Goal: Information Seeking & Learning: Learn about a topic

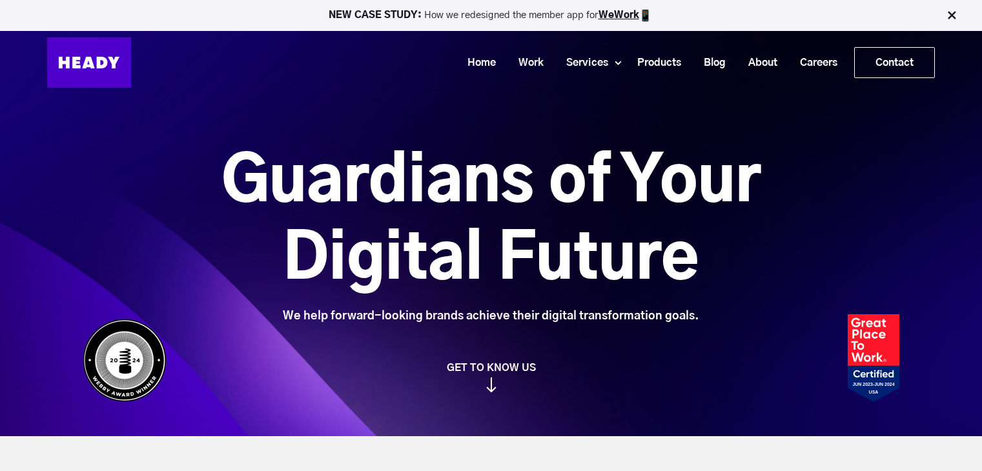
click at [878, 76] on link "Contact" at bounding box center [893, 63] width 79 height 30
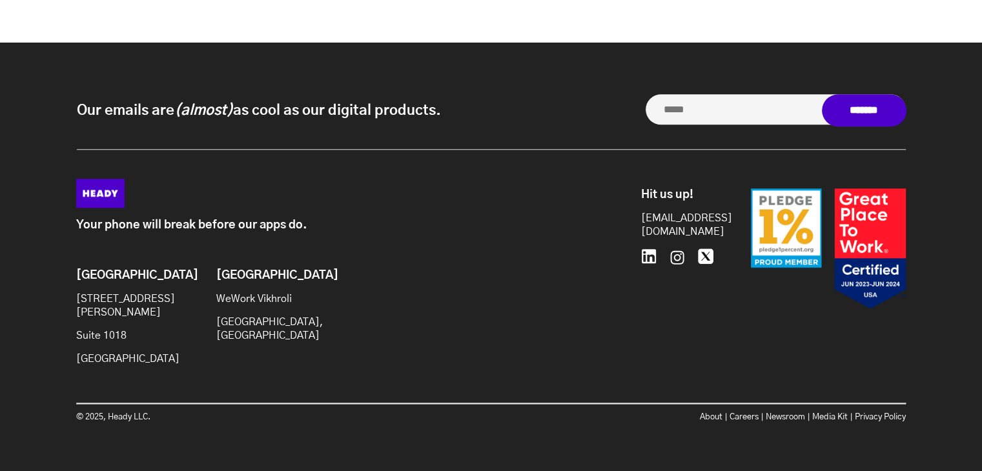
scroll to position [1177, 0]
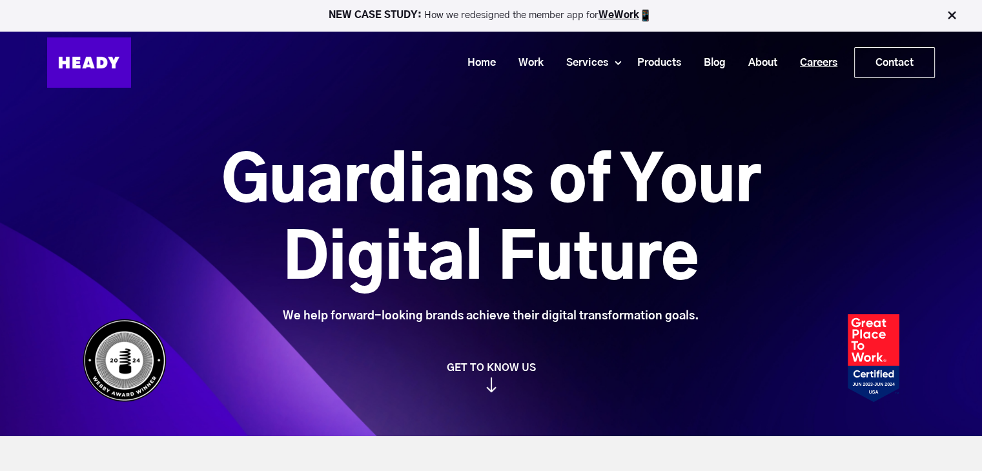
click at [823, 63] on link "Careers" at bounding box center [813, 63] width 60 height 24
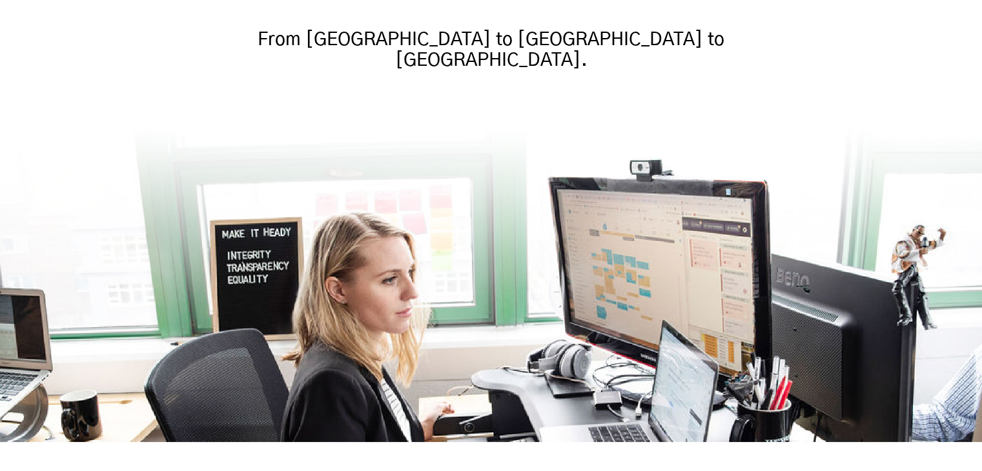
scroll to position [381, 0]
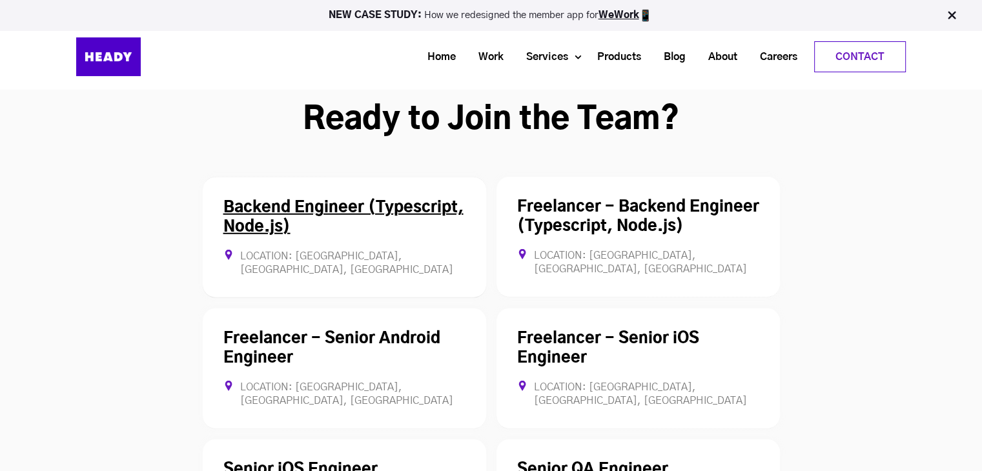
scroll to position [3511, 0]
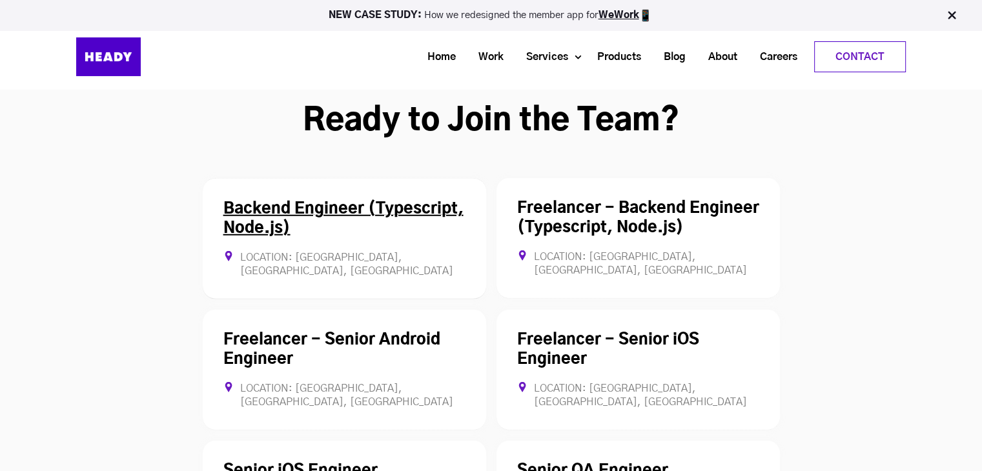
click at [376, 178] on div "Backend Engineer (Typescript, Node.js) Location: [GEOGRAPHIC_DATA], [GEOGRAPHIC…" at bounding box center [344, 238] width 283 height 121
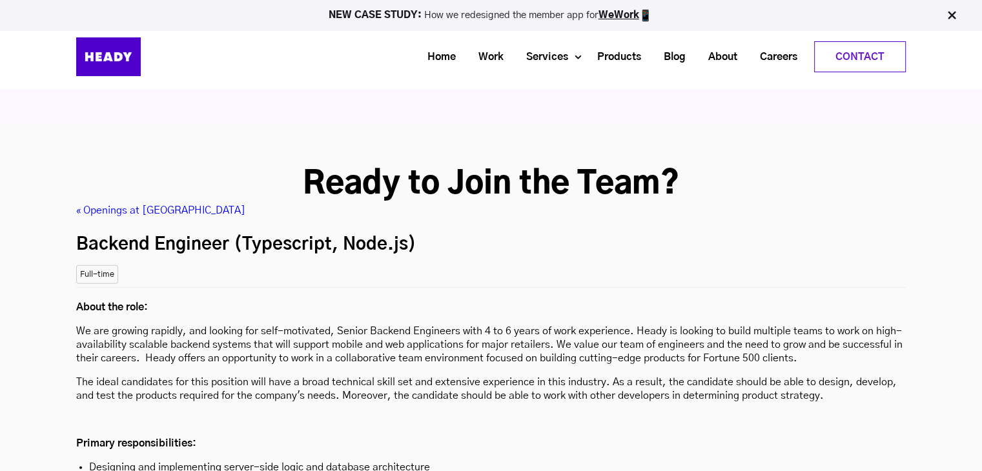
scroll to position [3447, 0]
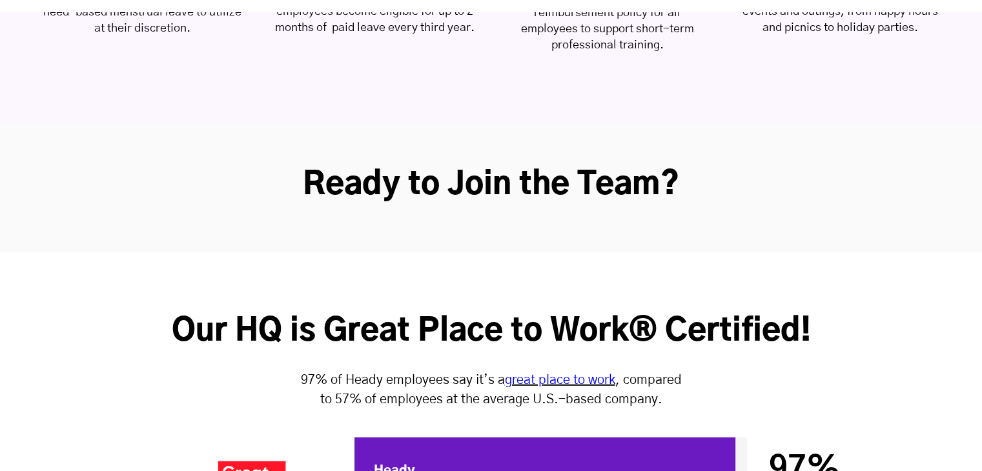
scroll to position [3562, 0]
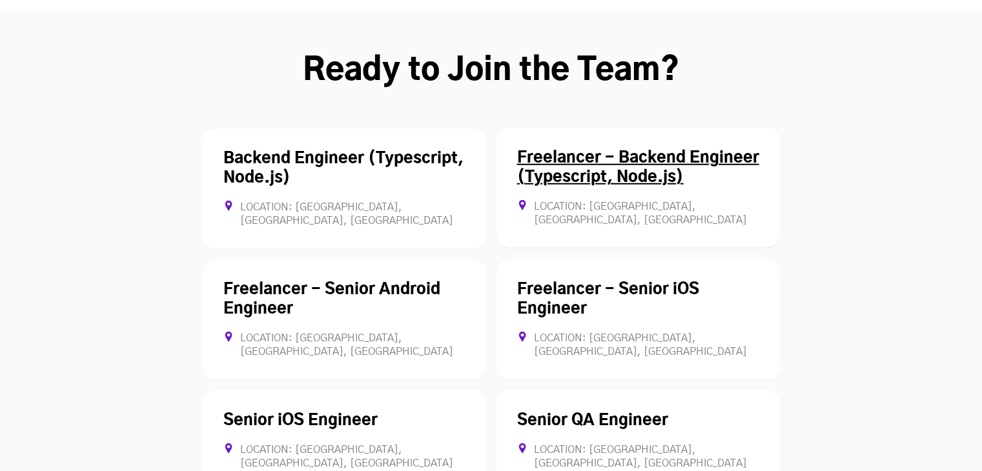
click at [600, 150] on link "Freelancer - Backend Engineer (Typescript, Node.js)" at bounding box center [638, 167] width 242 height 35
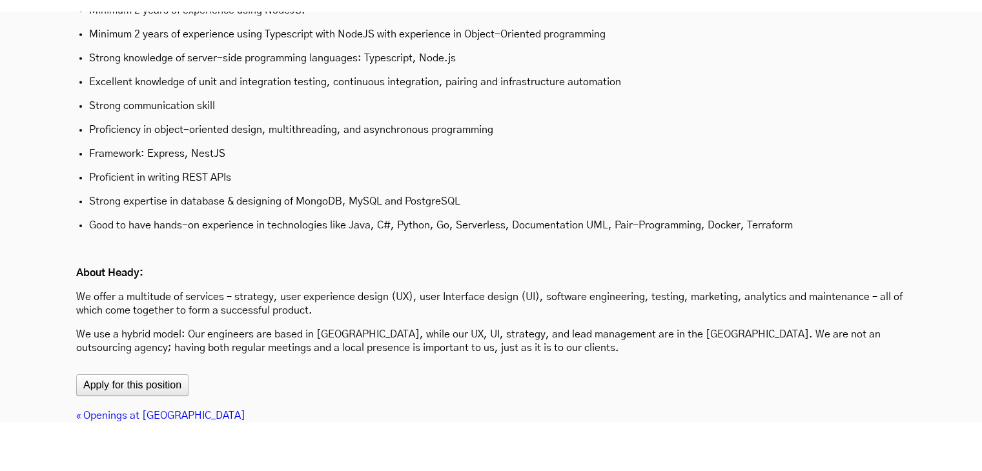
scroll to position [4210, 0]
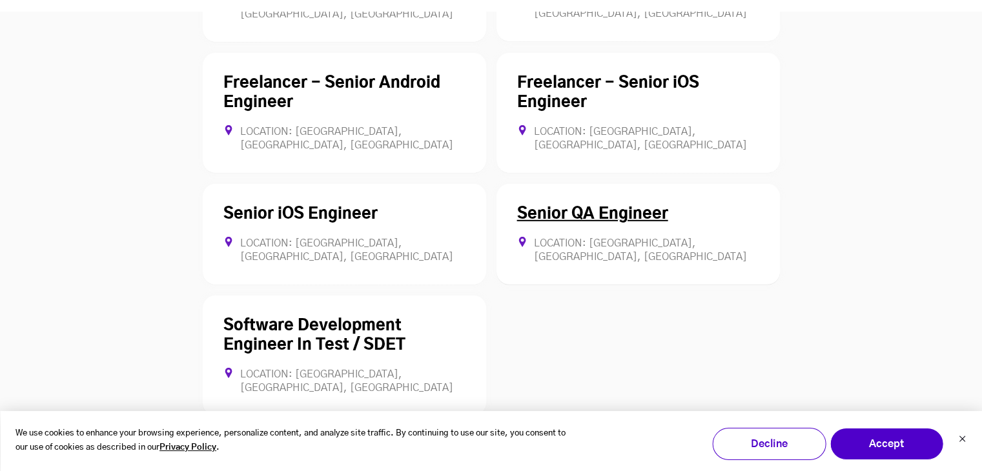
scroll to position [3785, 0]
